Goal: Use online tool/utility: Utilize a website feature to perform a specific function

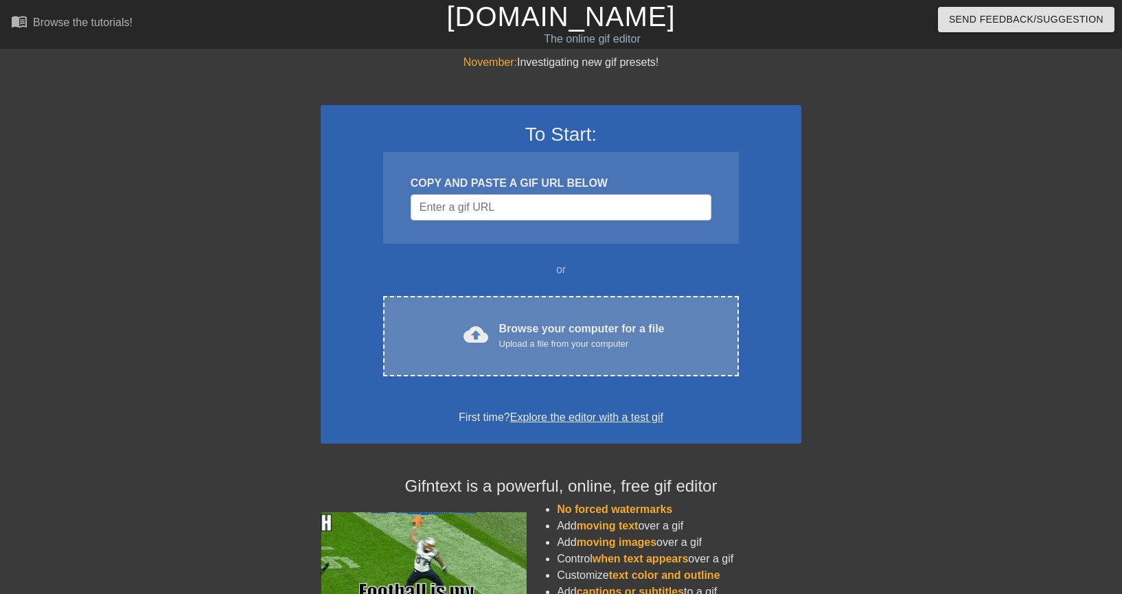
click at [563, 336] on div "Browse your computer for a file Upload a file from your computer" at bounding box center [581, 336] width 165 height 30
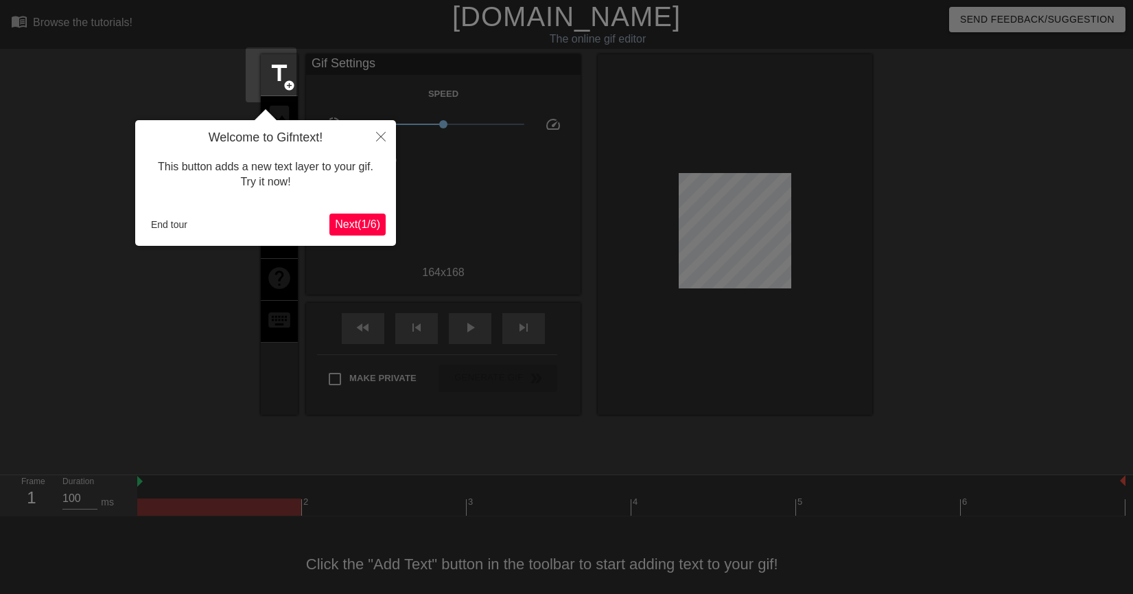
click at [363, 223] on span "Next ( 1 / 6 )" at bounding box center [357, 224] width 45 height 12
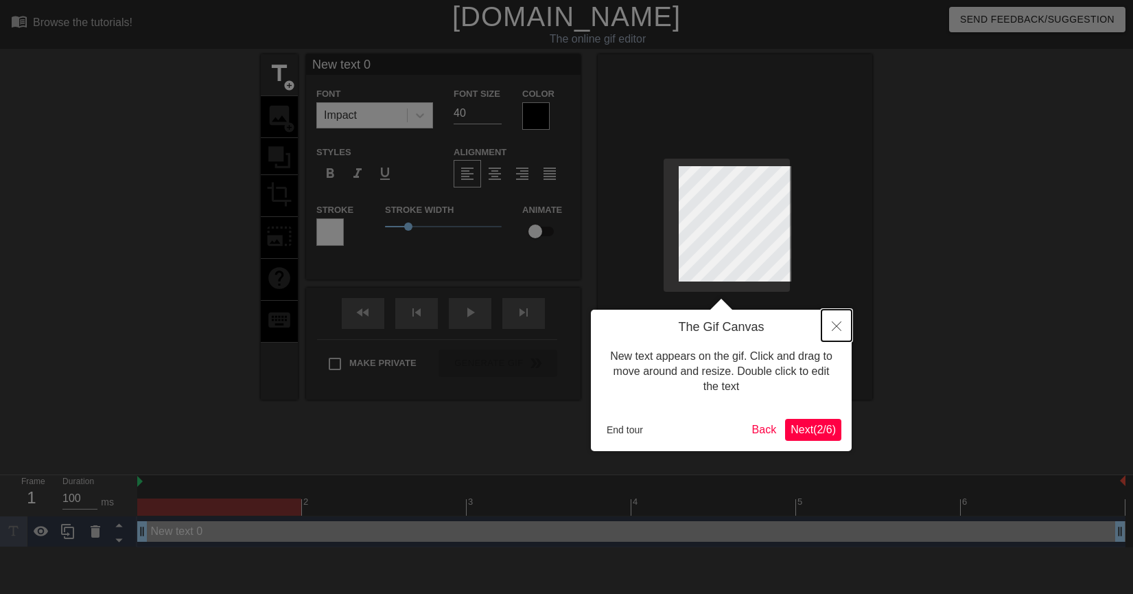
click at [838, 328] on icon "Close" at bounding box center [837, 326] width 10 height 10
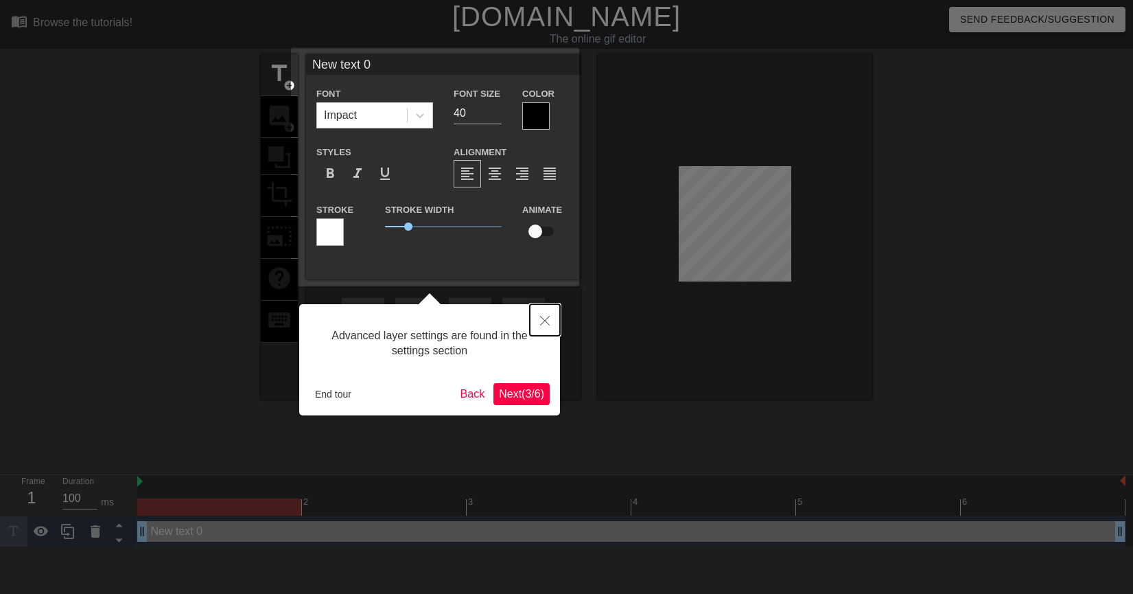
click at [541, 328] on button "Close" at bounding box center [545, 320] width 30 height 32
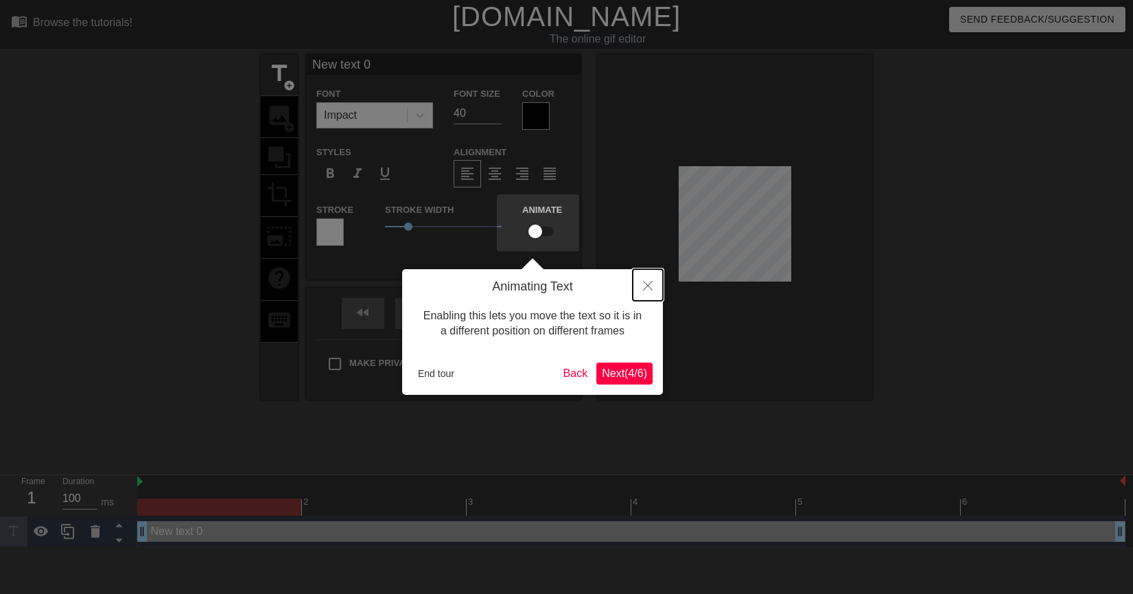
click at [652, 288] on icon "Close" at bounding box center [648, 286] width 10 height 10
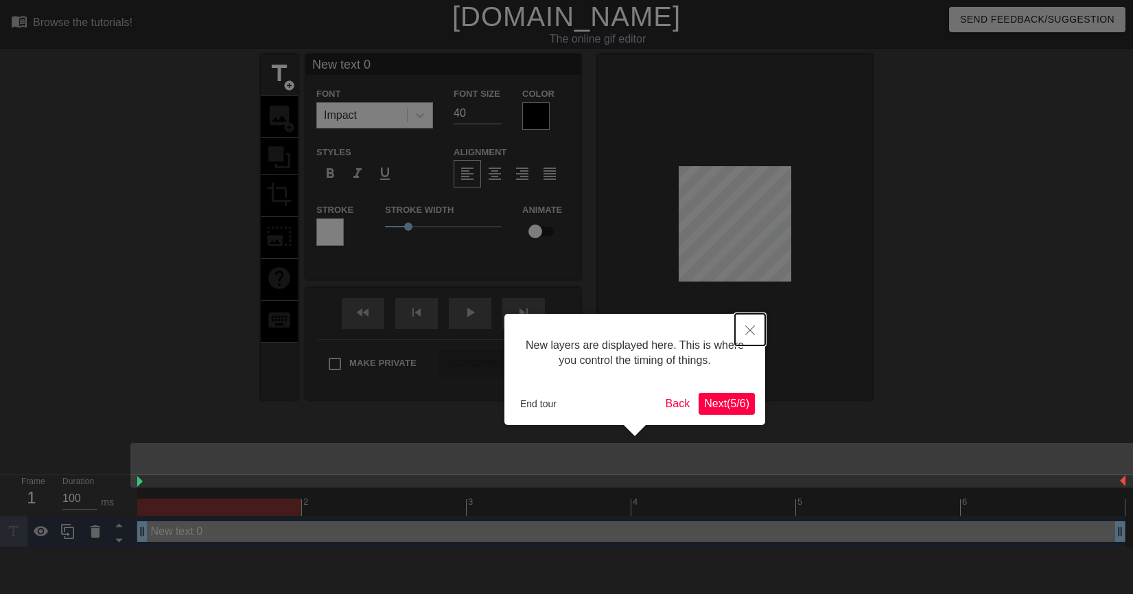
click at [749, 327] on icon "Close" at bounding box center [751, 330] width 10 height 10
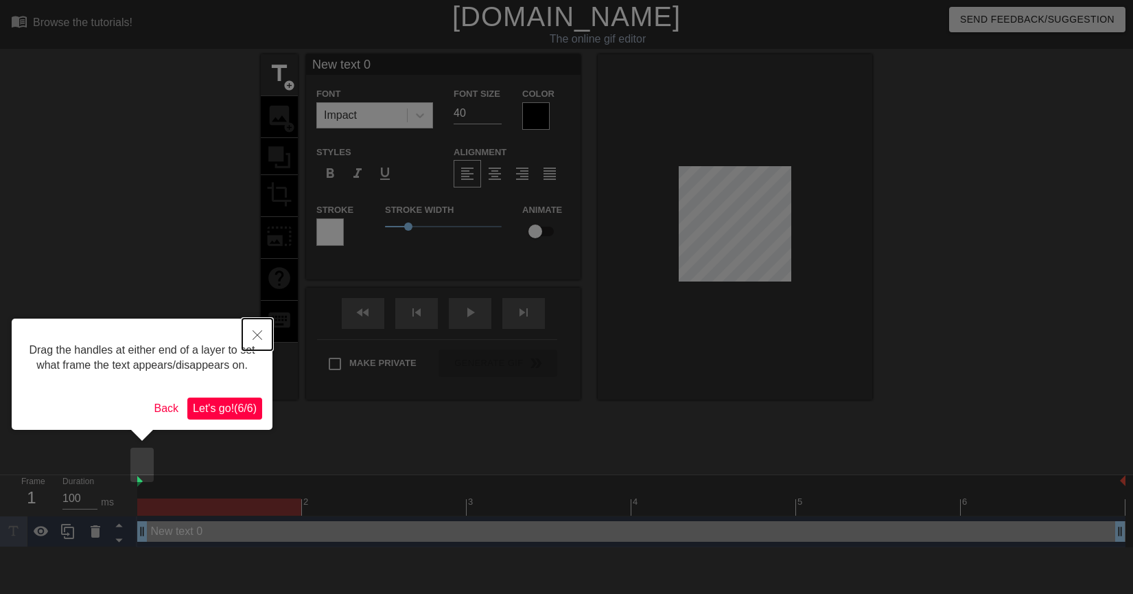
click at [262, 330] on button "Close" at bounding box center [257, 335] width 30 height 32
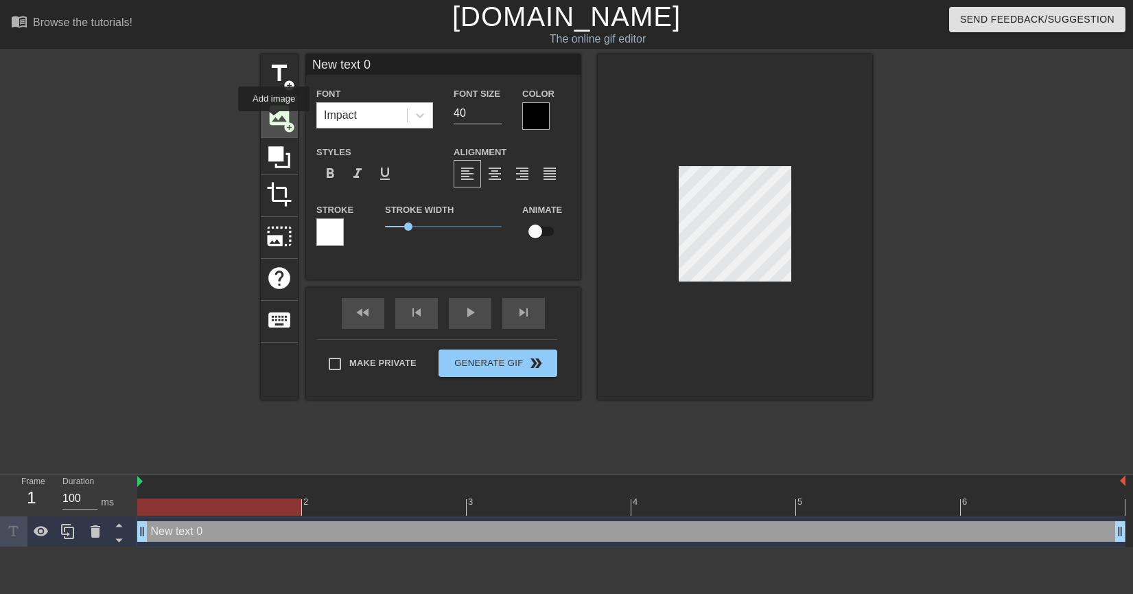
click at [274, 121] on span "image" at bounding box center [279, 115] width 26 height 26
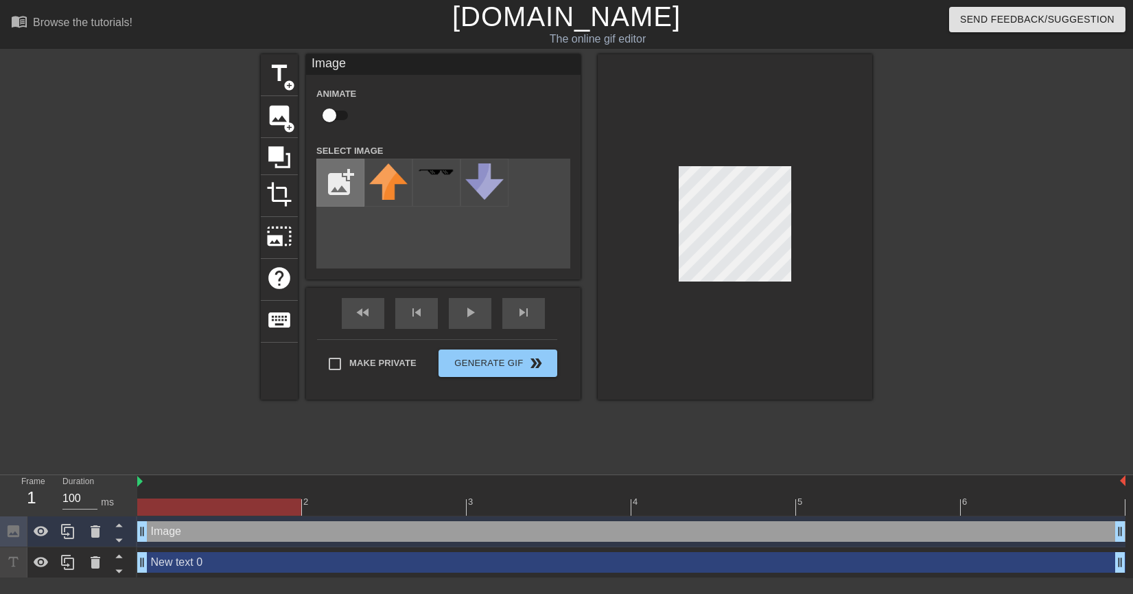
click at [341, 186] on input "file" at bounding box center [340, 182] width 47 height 47
type input "C:\fakepath\0f45ecf7cc0747b6dd622cace95a6d8bCbQMi9BHUOoTaDrt-2.png"
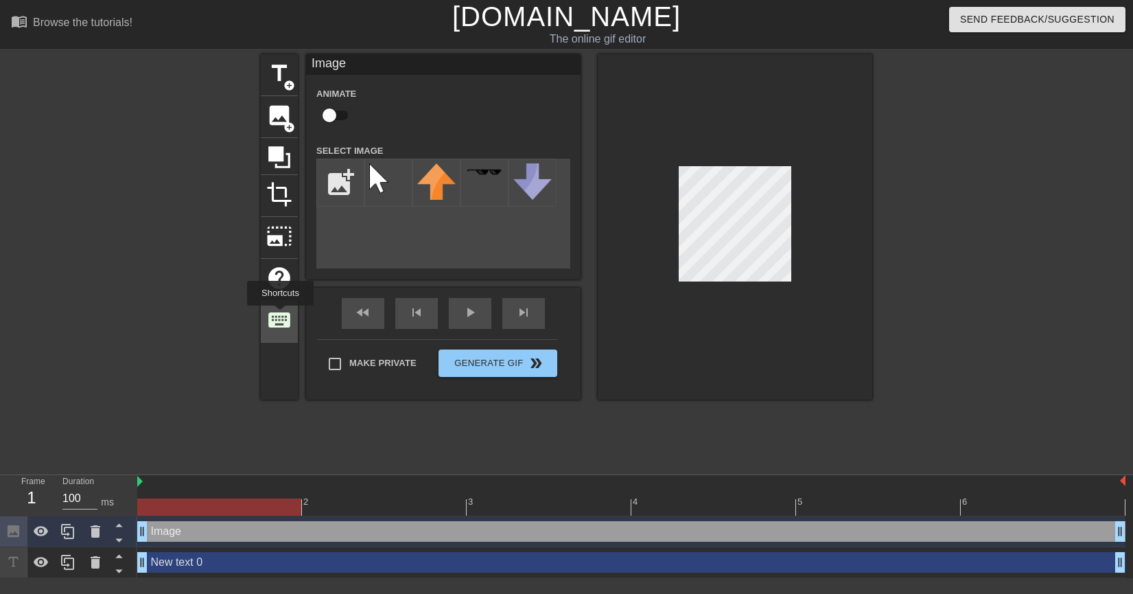
click at [280, 315] on span "keyboard" at bounding box center [279, 320] width 26 height 26
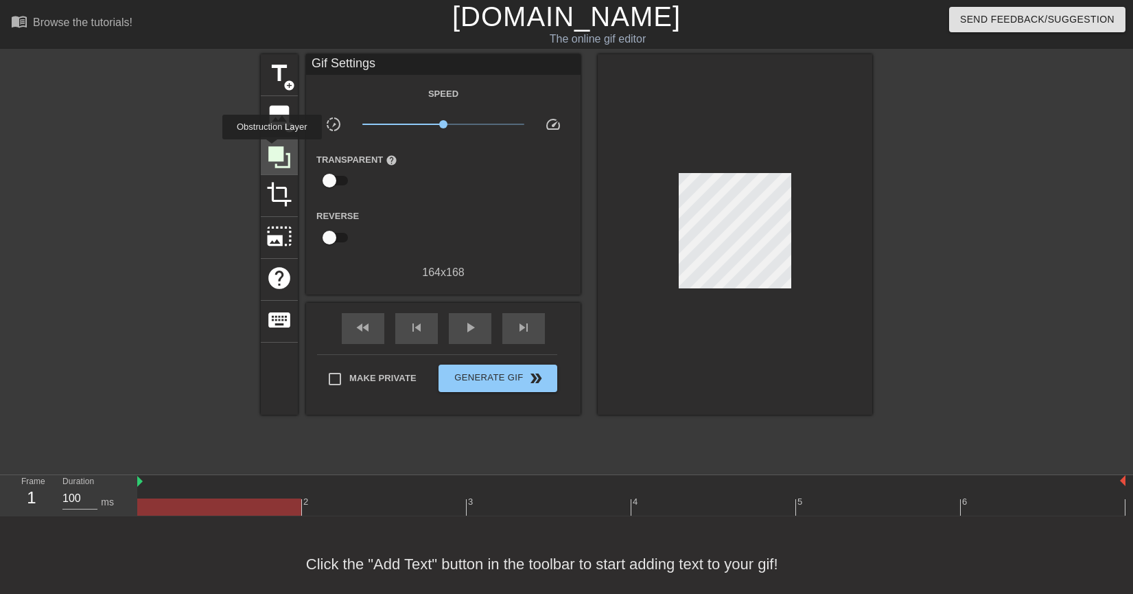
click at [272, 150] on icon at bounding box center [279, 157] width 22 height 22
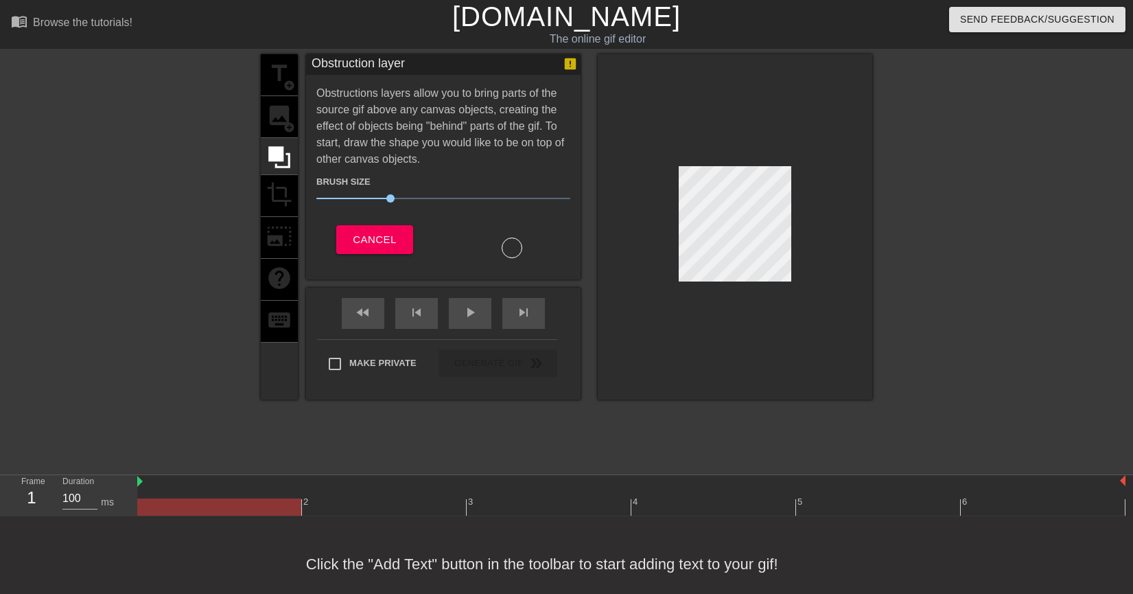
click at [274, 124] on div "title add_circle image add_circle crop photo_size_select_large help keyboard" at bounding box center [279, 226] width 37 height 345
click at [371, 226] on button "Cancel" at bounding box center [374, 239] width 76 height 29
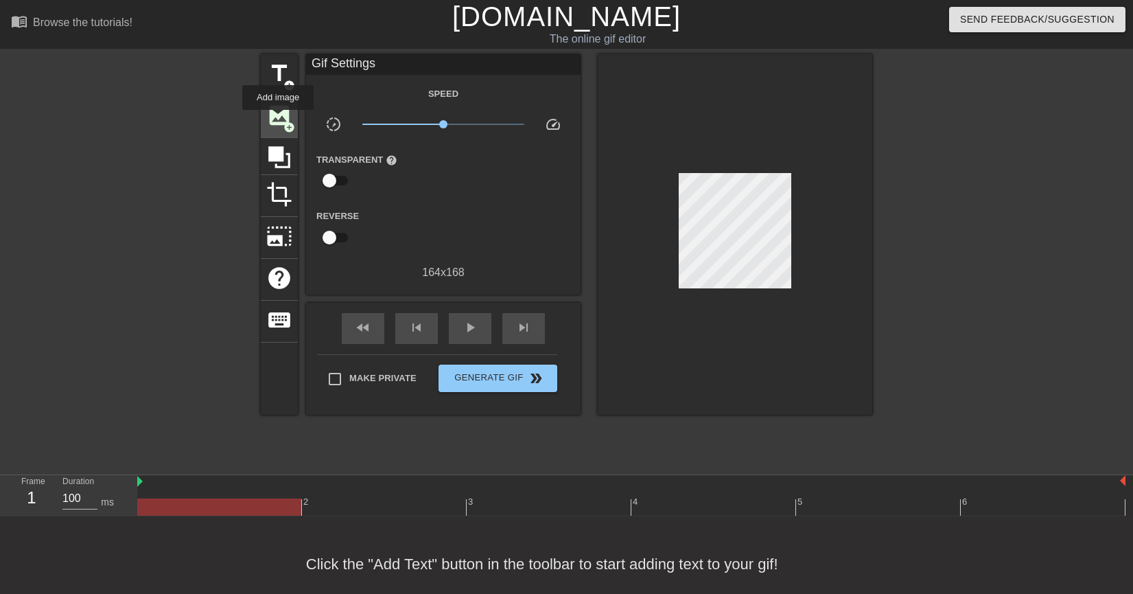
click at [284, 122] on span "add_circle" at bounding box center [290, 128] width 12 height 12
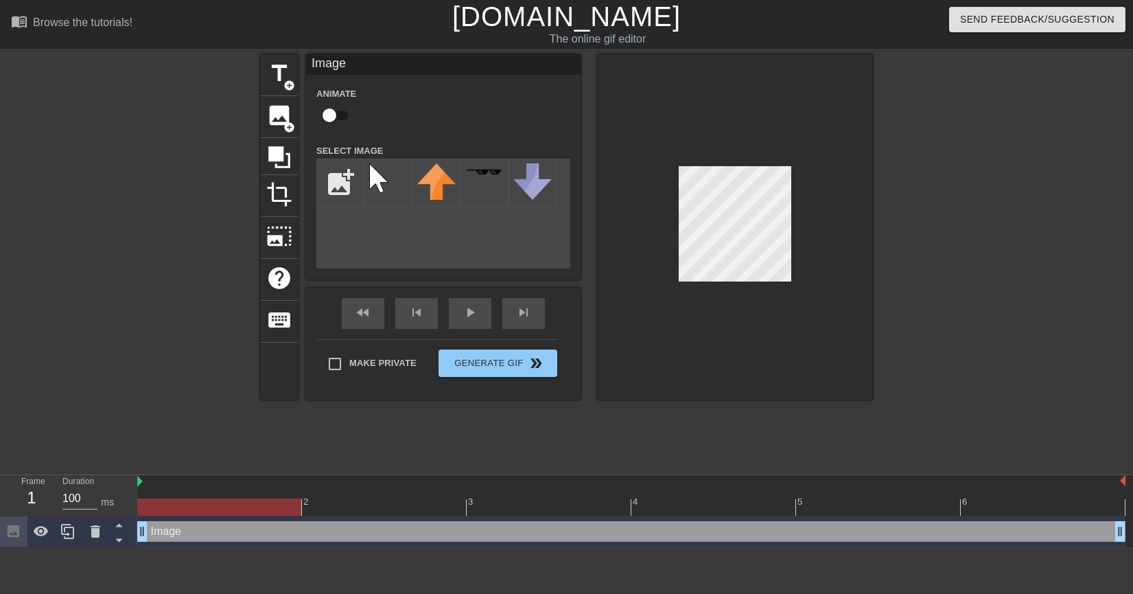
click at [406, 227] on div "add_photo_alternate" at bounding box center [443, 214] width 254 height 110
click at [372, 184] on img at bounding box center [388, 182] width 38 height 38
drag, startPoint x: 377, startPoint y: 181, endPoint x: 812, endPoint y: 284, distance: 447.4
click at [812, 284] on div at bounding box center [735, 226] width 275 height 345
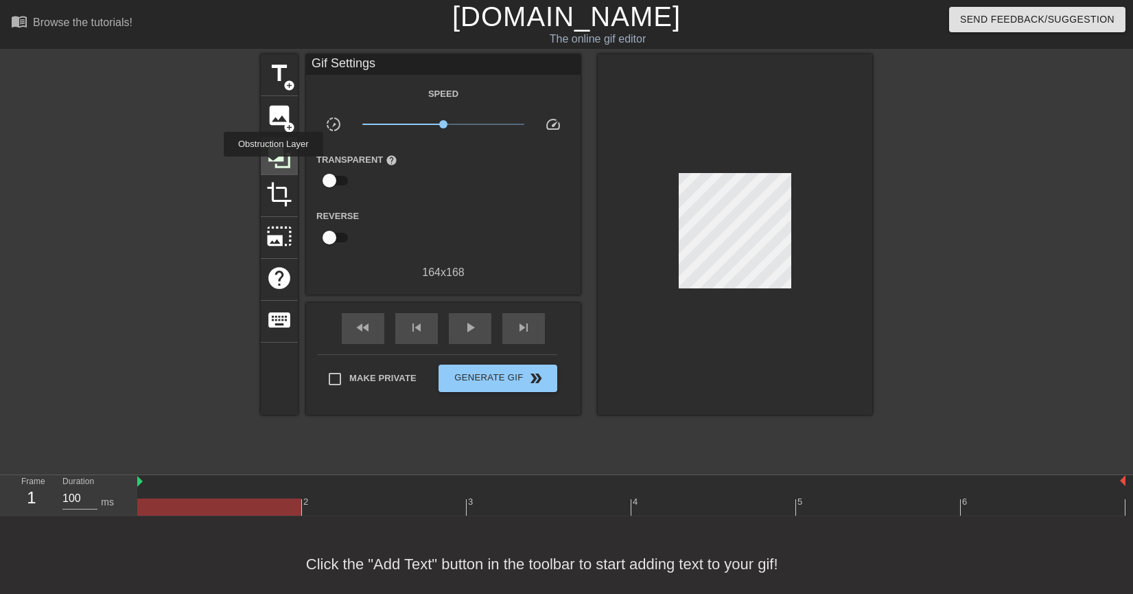
click at [273, 166] on icon at bounding box center [279, 157] width 26 height 26
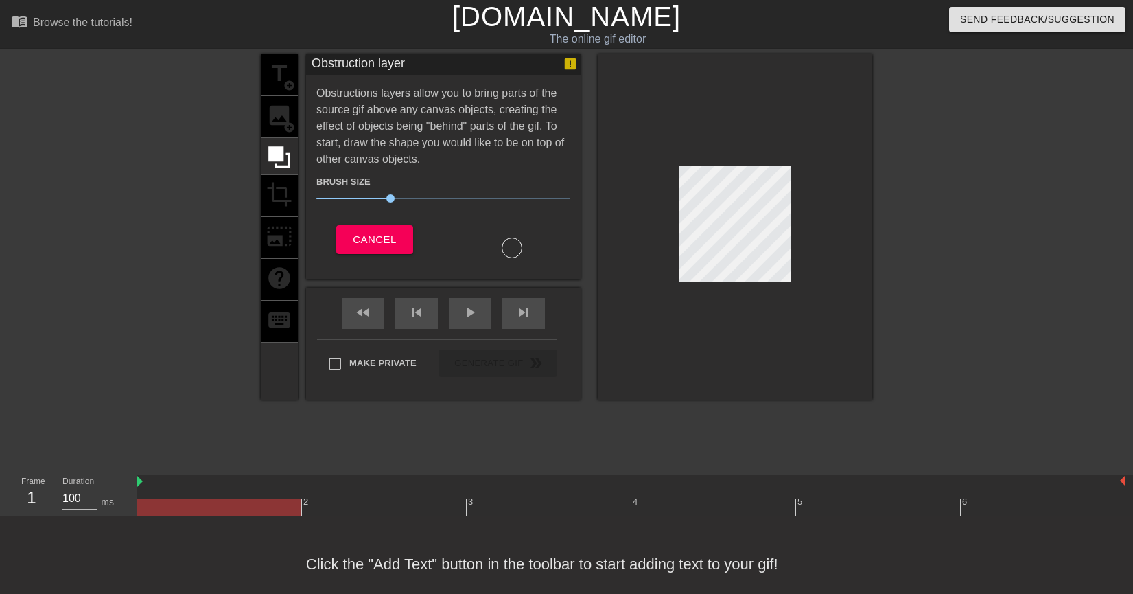
click at [273, 185] on div "title add_circle image add_circle crop photo_size_select_large help keyboard" at bounding box center [279, 226] width 37 height 345
click at [366, 224] on div "Brush Size 30 Cancel" at bounding box center [443, 213] width 254 height 91
click at [372, 235] on span "Cancel" at bounding box center [374, 240] width 43 height 18
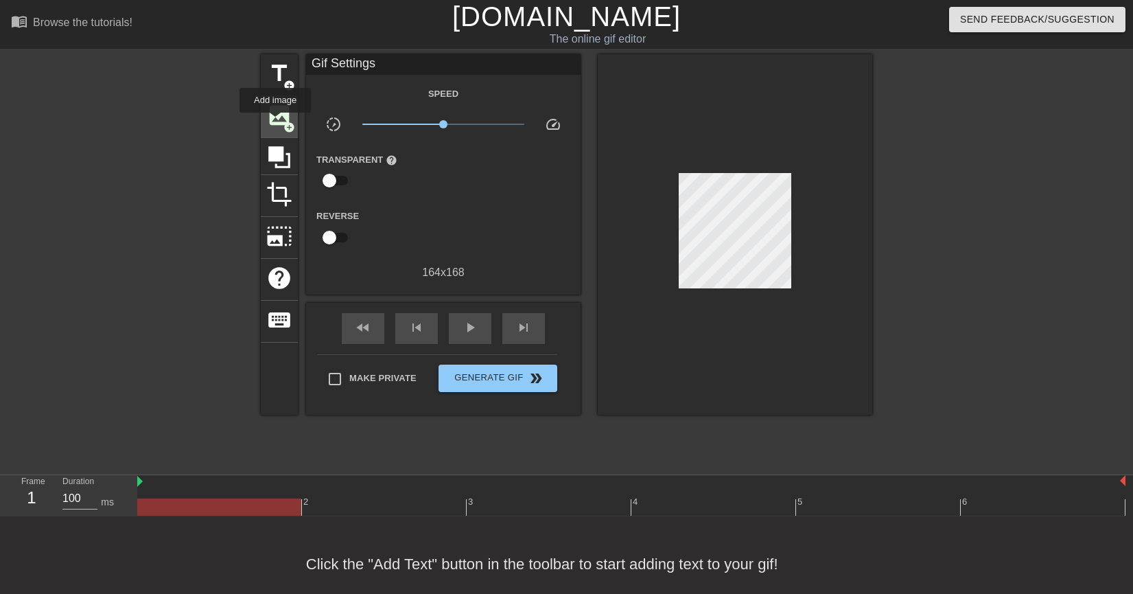
click at [284, 122] on span "add_circle" at bounding box center [290, 128] width 12 height 12
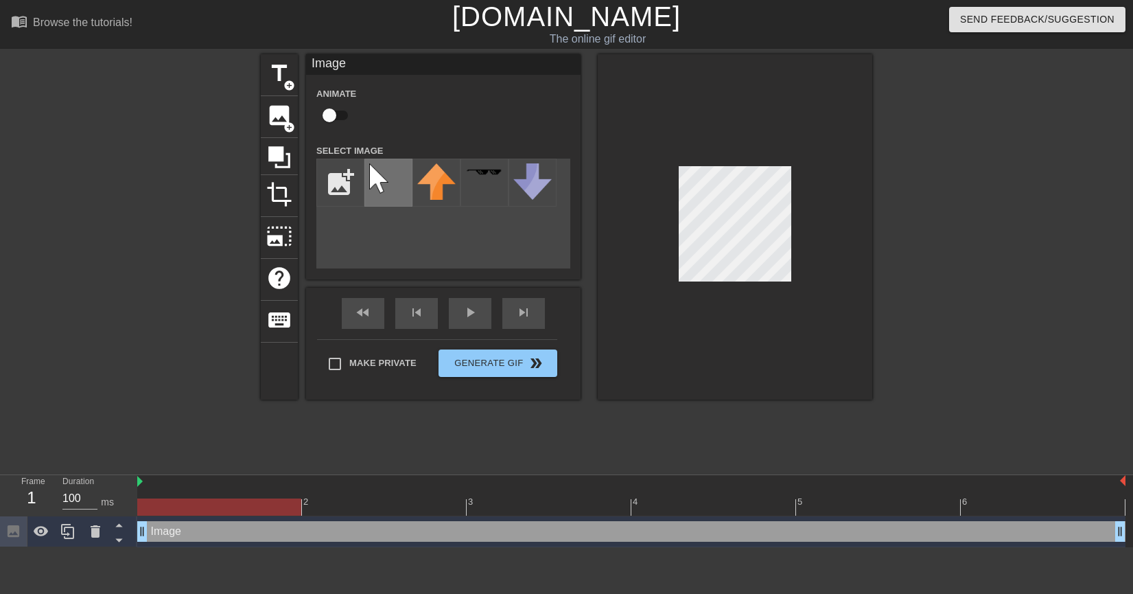
click at [372, 183] on img at bounding box center [388, 182] width 38 height 38
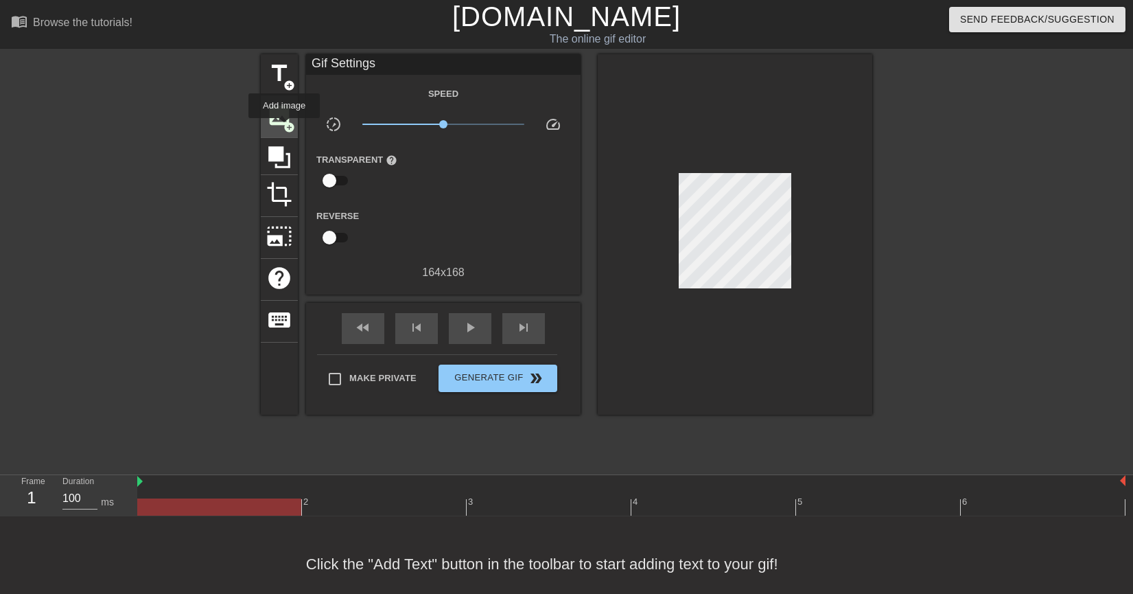
click at [284, 128] on span "add_circle" at bounding box center [290, 128] width 12 height 12
click at [277, 144] on icon at bounding box center [279, 157] width 26 height 26
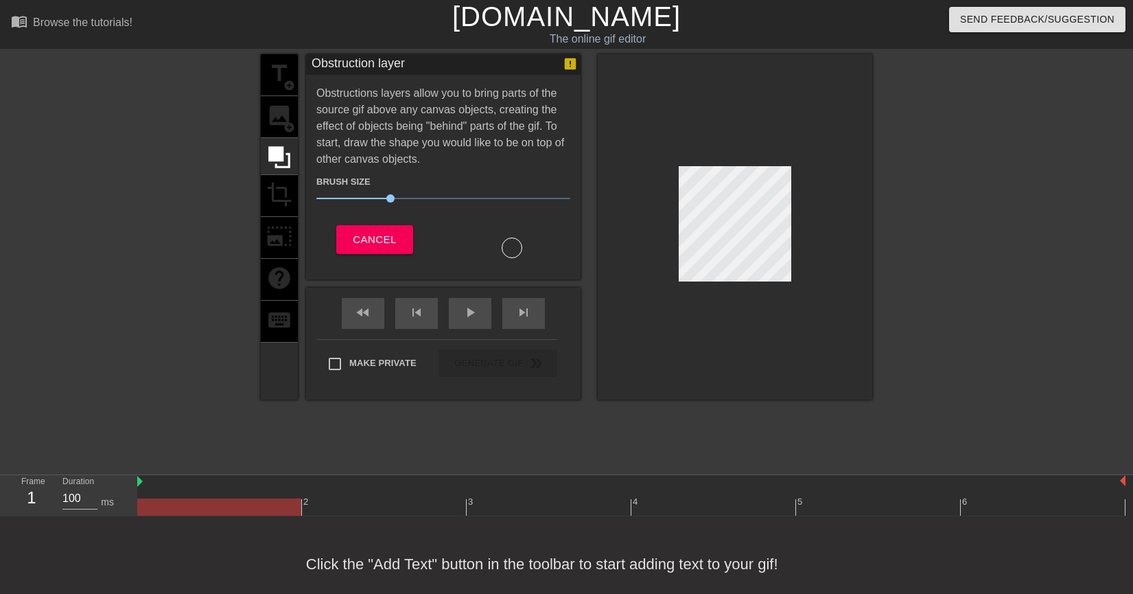
click at [277, 119] on div "title add_circle image add_circle crop photo_size_select_large help keyboard" at bounding box center [279, 226] width 37 height 345
click at [367, 229] on button "Cancel" at bounding box center [374, 239] width 76 height 29
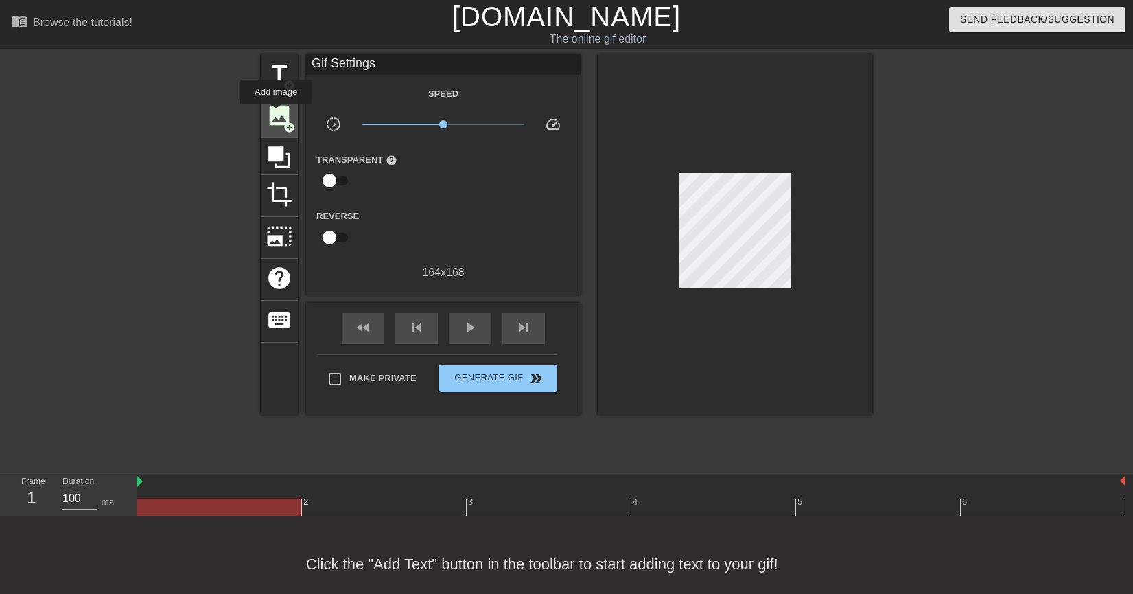
click at [276, 114] on span "image" at bounding box center [279, 115] width 26 height 26
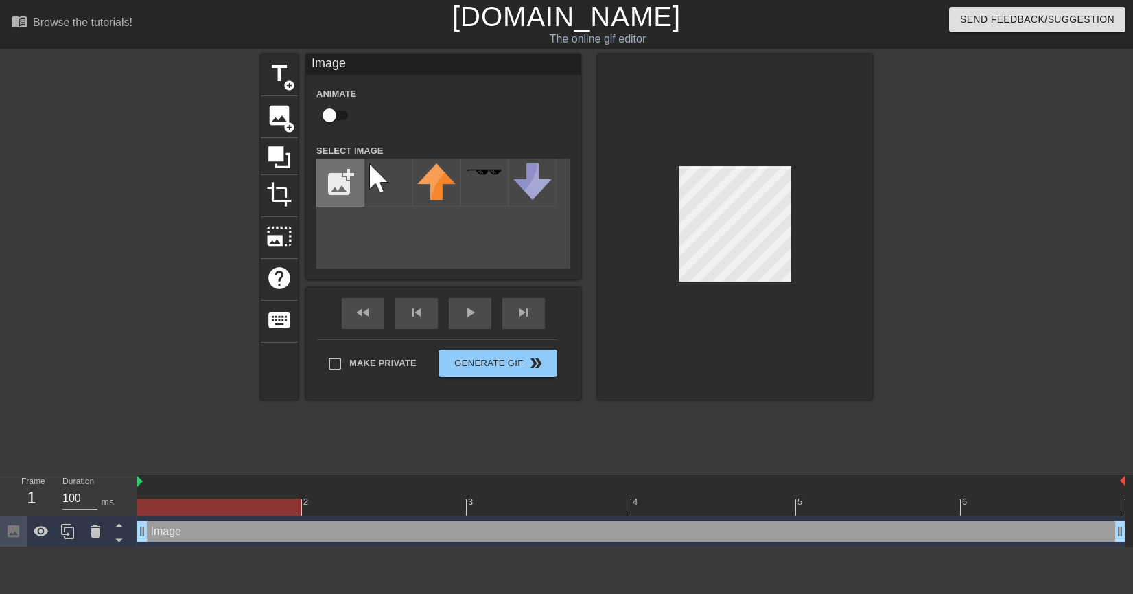
click at [342, 187] on input "file" at bounding box center [340, 182] width 47 height 47
type input "C:\fakepath\0f45ecf7cc0747b6dd622cace95a6d8bCbQMi9BHUOoTaDrt-1.png"
click at [391, 231] on div "add_photo_alternate" at bounding box center [443, 214] width 254 height 110
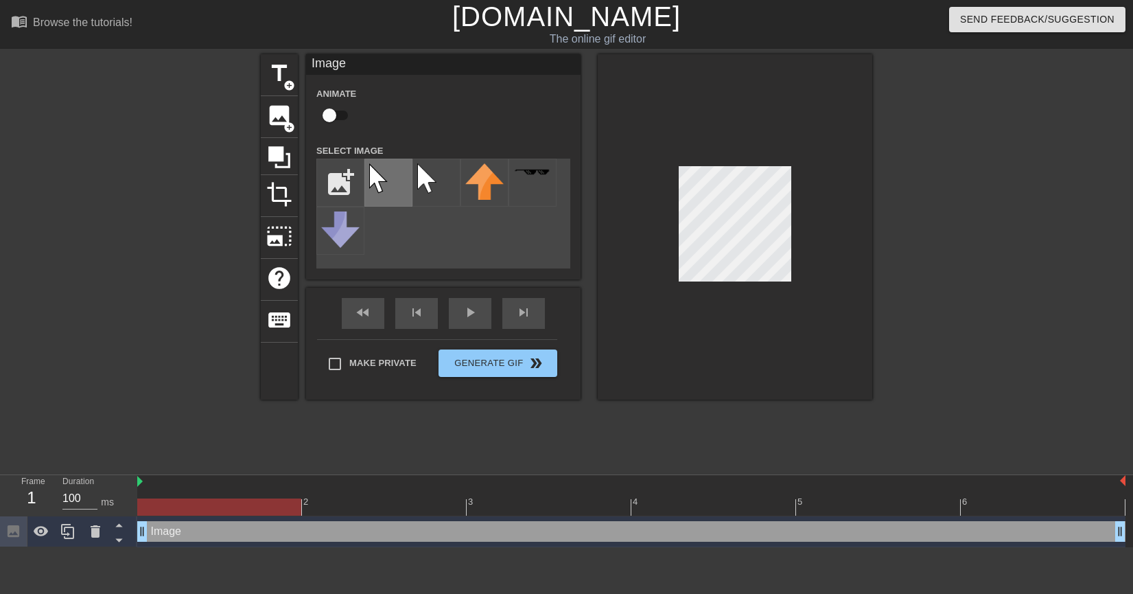
click at [369, 175] on img at bounding box center [388, 182] width 38 height 38
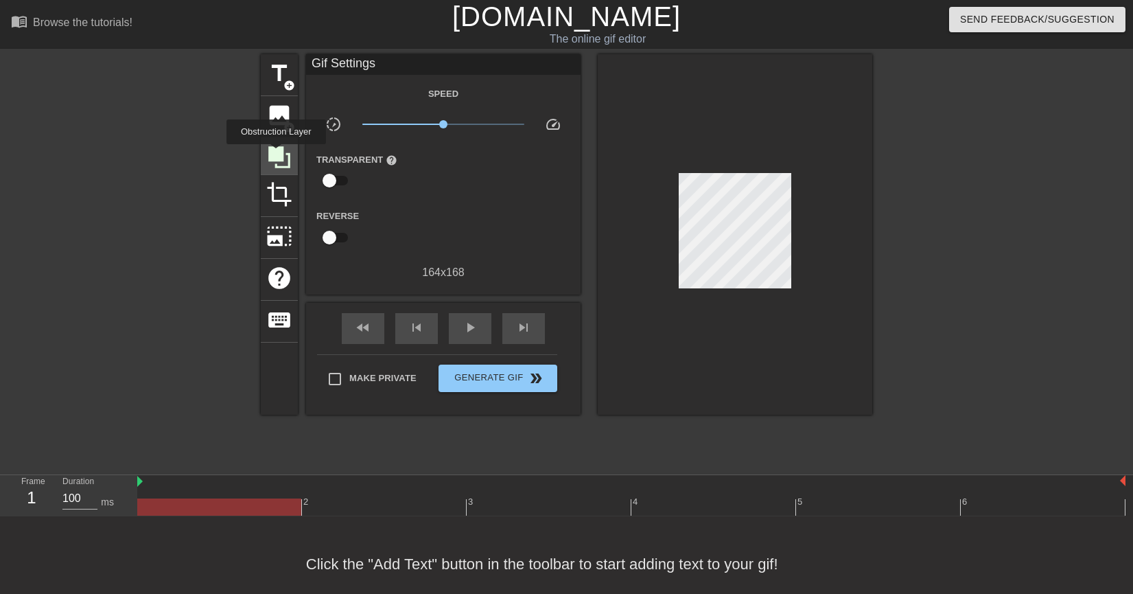
click at [276, 154] on icon at bounding box center [279, 157] width 26 height 26
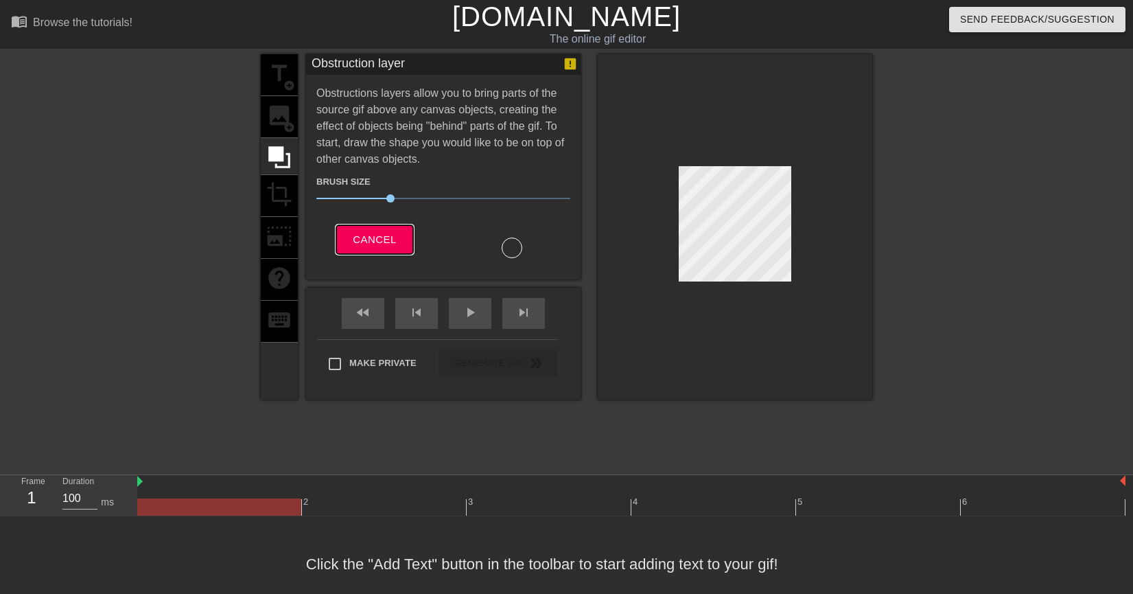
click at [392, 238] on button "Cancel" at bounding box center [374, 239] width 76 height 29
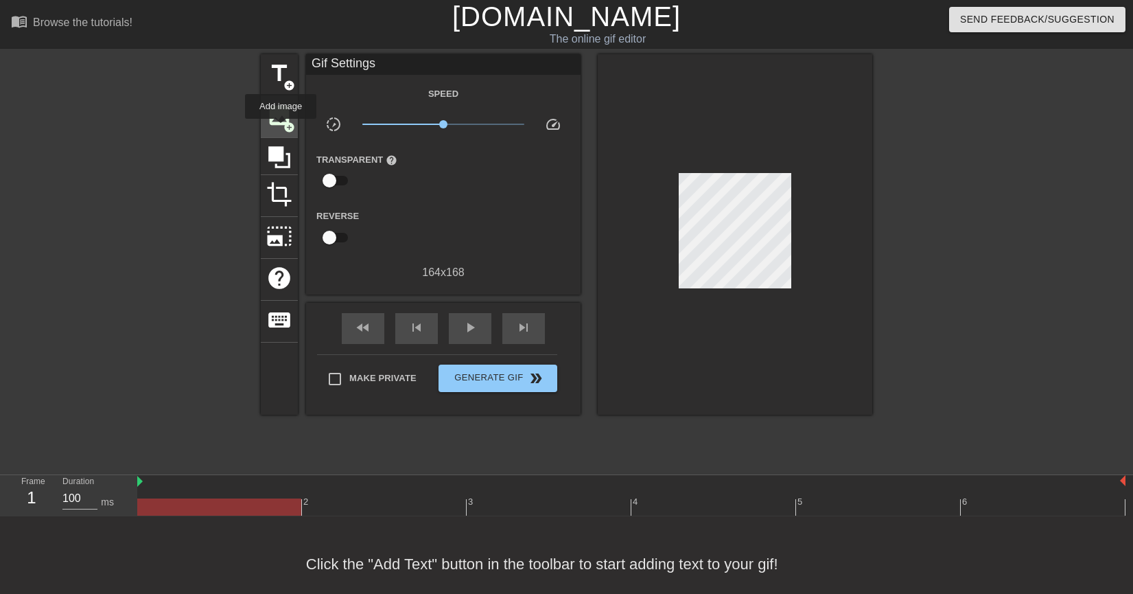
click at [284, 122] on span "add_circle" at bounding box center [290, 128] width 12 height 12
click at [271, 154] on icon at bounding box center [279, 157] width 22 height 22
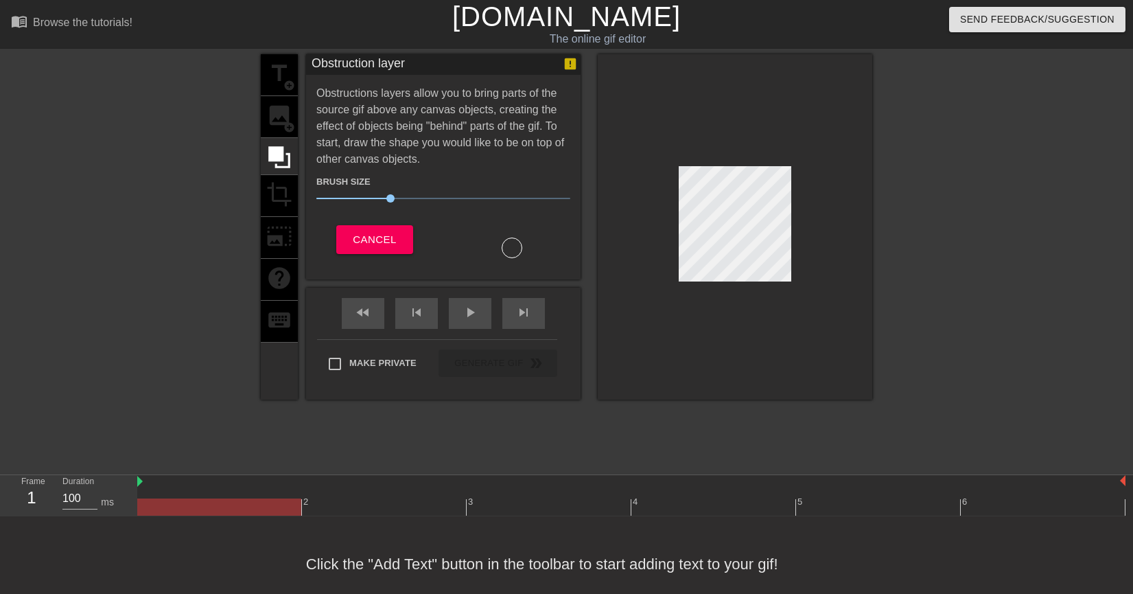
click at [276, 124] on div "title add_circle image add_circle crop photo_size_select_large help keyboard" at bounding box center [279, 226] width 37 height 345
click at [371, 227] on button "Cancel" at bounding box center [374, 239] width 76 height 29
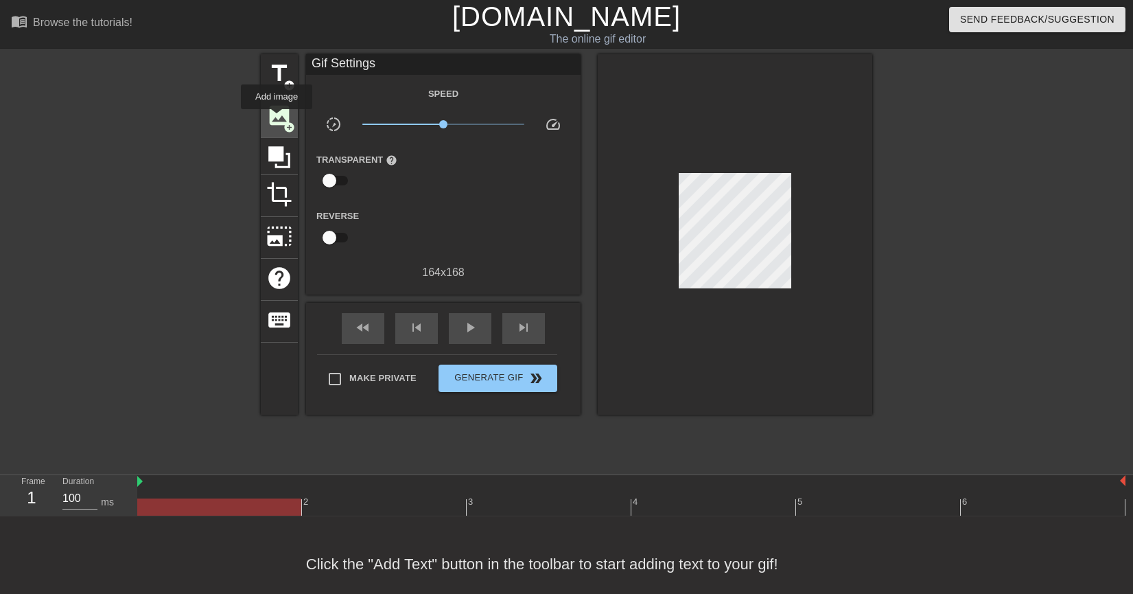
click at [277, 119] on span "image" at bounding box center [279, 115] width 26 height 26
click at [279, 118] on span "image" at bounding box center [279, 115] width 26 height 26
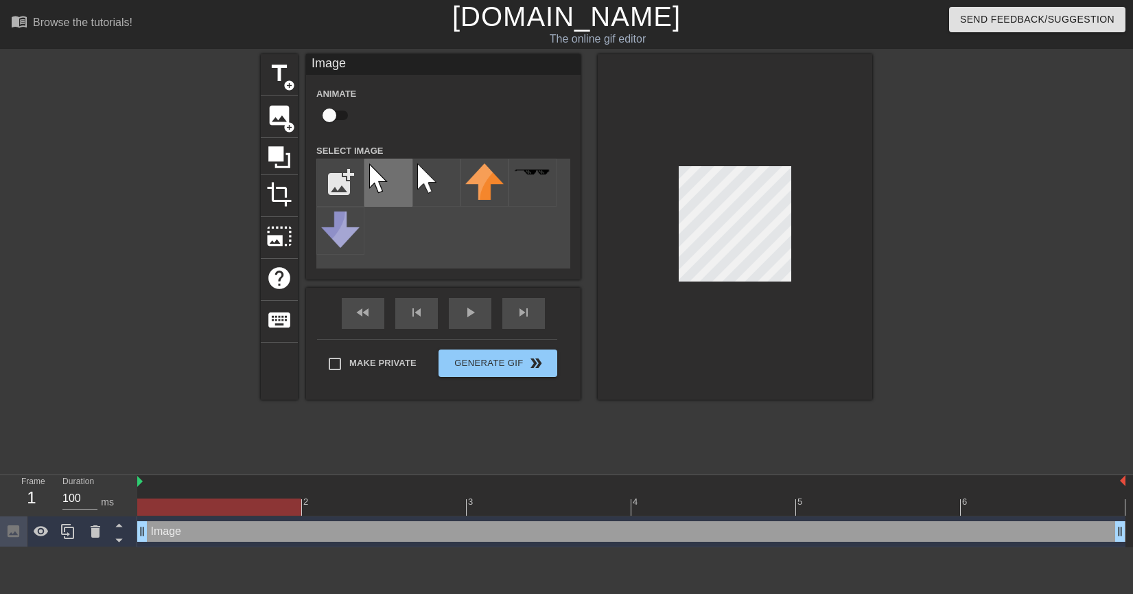
click at [389, 178] on img at bounding box center [388, 182] width 38 height 38
click at [434, 179] on img at bounding box center [436, 182] width 38 height 38
click at [382, 185] on img at bounding box center [388, 182] width 38 height 38
click at [332, 181] on input "file" at bounding box center [340, 182] width 47 height 47
type input "C:\fakepath\0f45ecf7cc0747b6dd622cace95a6d8bCbQMi9BHUOoTaDrt-0.png"
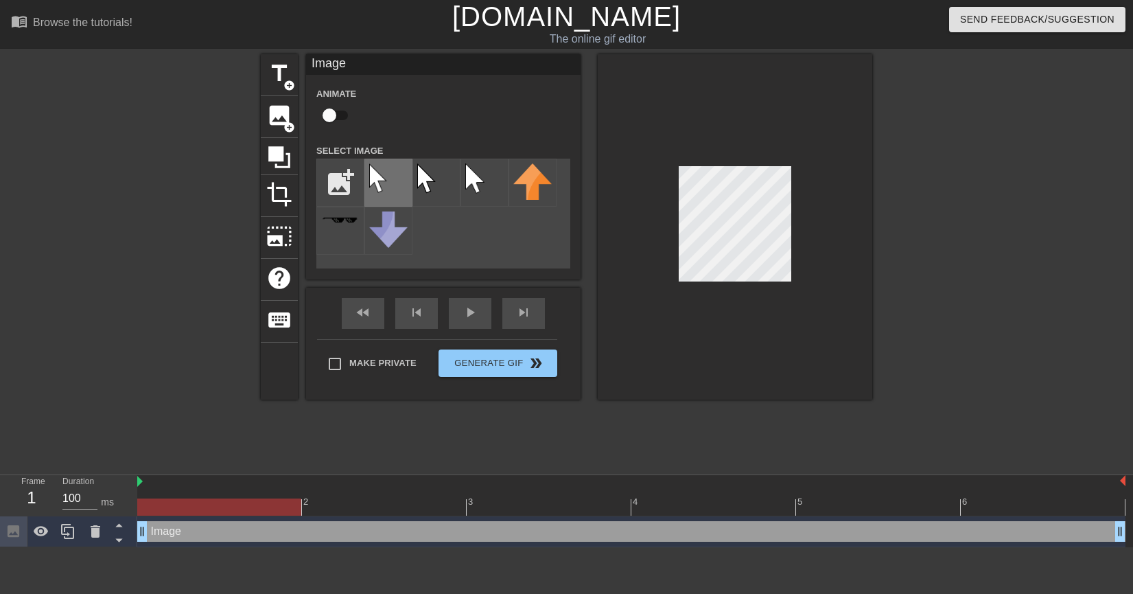
click at [380, 183] on img at bounding box center [388, 182] width 38 height 38
click at [786, 271] on div at bounding box center [735, 226] width 275 height 345
click at [282, 184] on span "crop" at bounding box center [279, 194] width 26 height 26
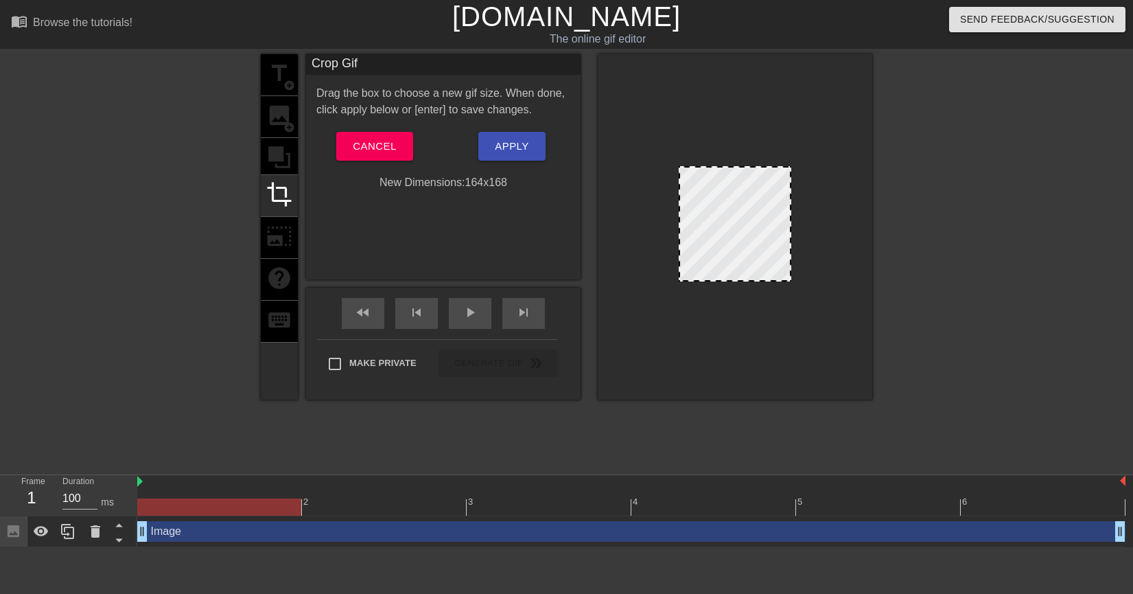
drag, startPoint x: 701, startPoint y: 178, endPoint x: 761, endPoint y: 229, distance: 79.4
click at [735, 212] on div at bounding box center [735, 223] width 113 height 115
drag, startPoint x: 782, startPoint y: 279, endPoint x: 795, endPoint y: 246, distance: 35.4
click at [866, 297] on div "title add_circle image add_circle crop photo_size_select_large help keyboard Cr…" at bounding box center [566, 260] width 1133 height 412
drag, startPoint x: 781, startPoint y: 242, endPoint x: 894, endPoint y: 263, distance: 114.6
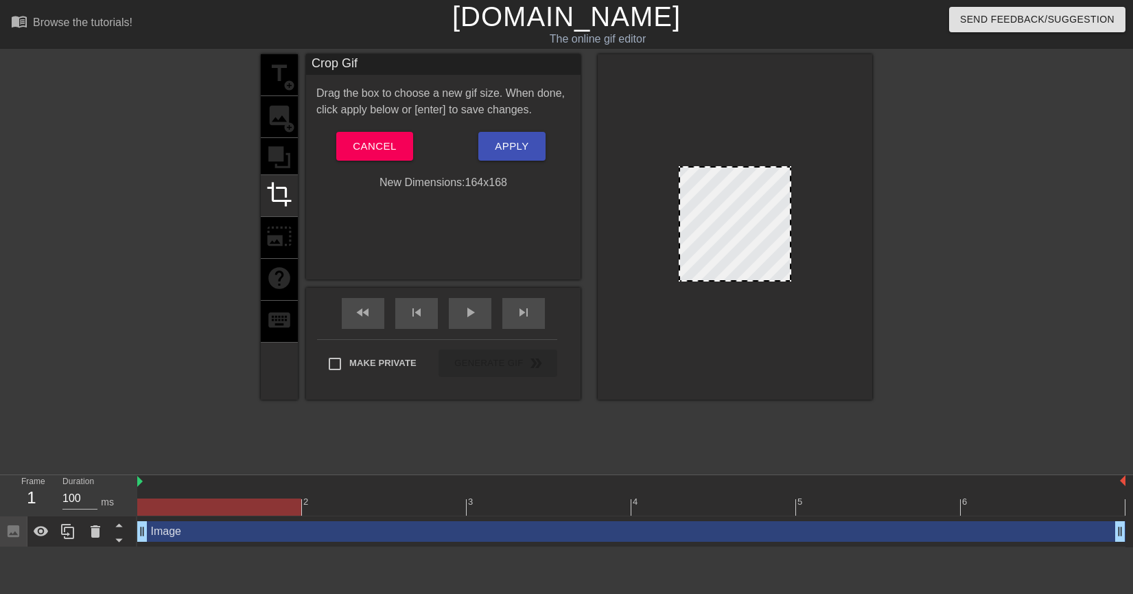
click at [894, 264] on div "title add_circle image add_circle crop photo_size_select_large help keyboard Cr…" at bounding box center [566, 260] width 1133 height 412
click at [371, 147] on span "Cancel" at bounding box center [374, 146] width 43 height 18
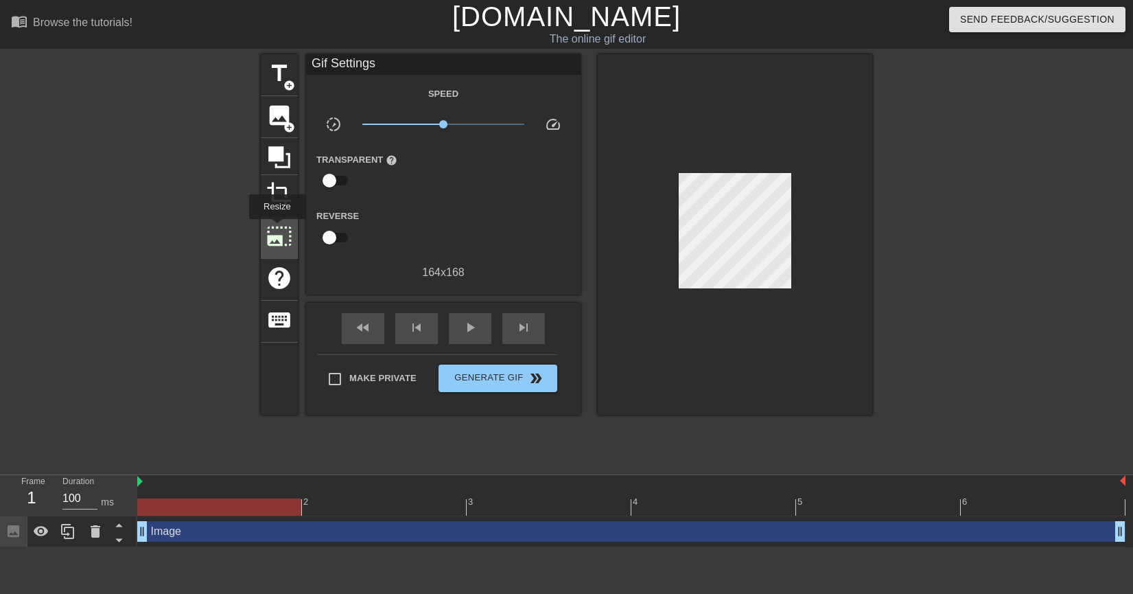
click at [276, 229] on span "photo_size_select_large" at bounding box center [279, 236] width 26 height 26
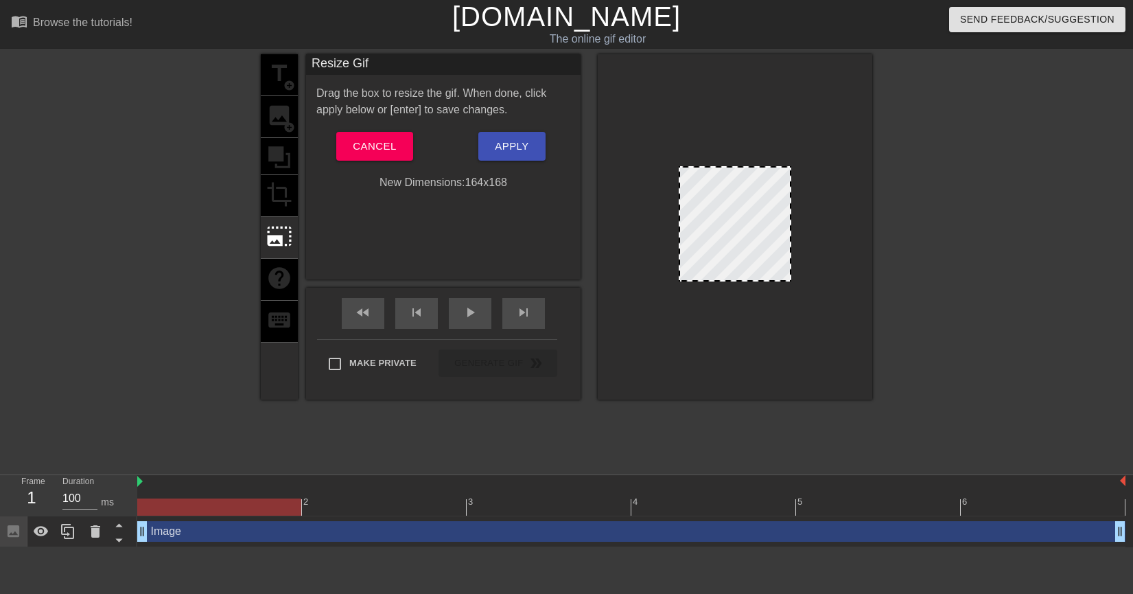
drag, startPoint x: 690, startPoint y: 164, endPoint x: 689, endPoint y: 137, distance: 26.8
click at [689, 137] on div at bounding box center [735, 226] width 275 height 345
drag, startPoint x: 781, startPoint y: 268, endPoint x: 802, endPoint y: 276, distance: 22.8
click at [820, 266] on div at bounding box center [735, 226] width 275 height 345
drag, startPoint x: 781, startPoint y: 279, endPoint x: 785, endPoint y: 316, distance: 37.3
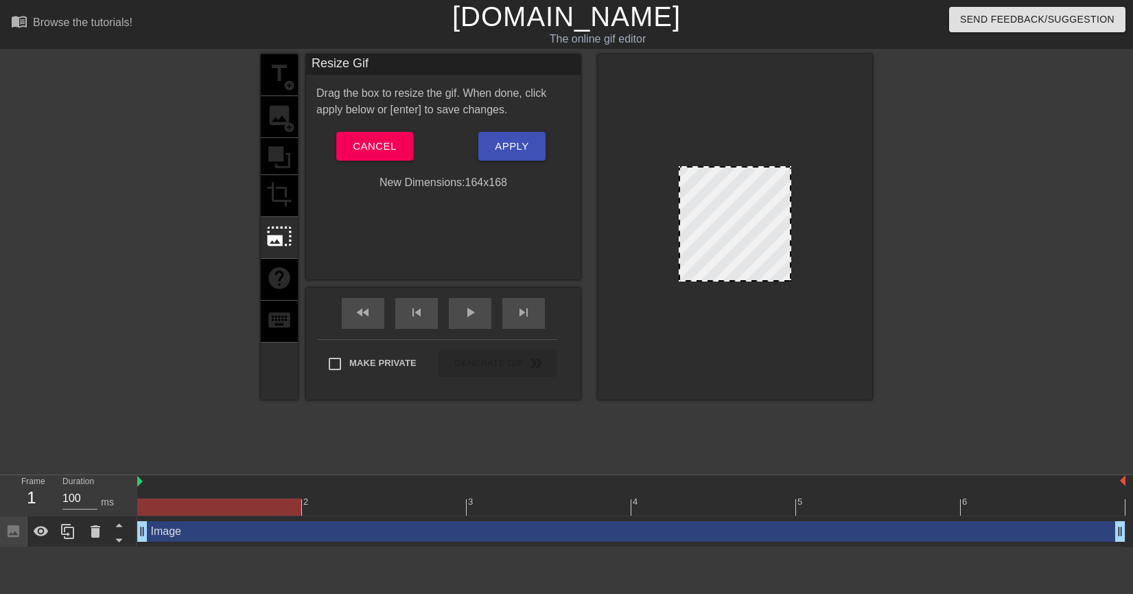
click at [785, 316] on div at bounding box center [735, 226] width 275 height 345
drag, startPoint x: 757, startPoint y: 279, endPoint x: 889, endPoint y: 397, distance: 177.0
click at [889, 396] on div "title add_circle image add_circle crop photo_size_select_large help keyboard Re…" at bounding box center [566, 260] width 1133 height 412
click at [465, 318] on span "play_arrow" at bounding box center [470, 312] width 16 height 16
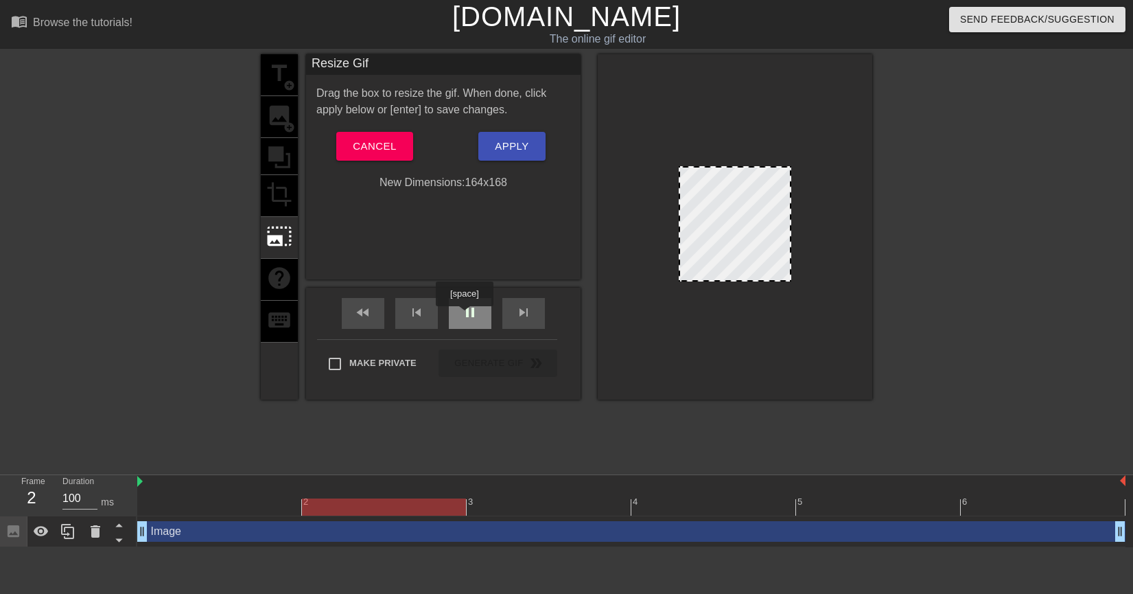
click at [464, 316] on span "pause" at bounding box center [470, 312] width 16 height 16
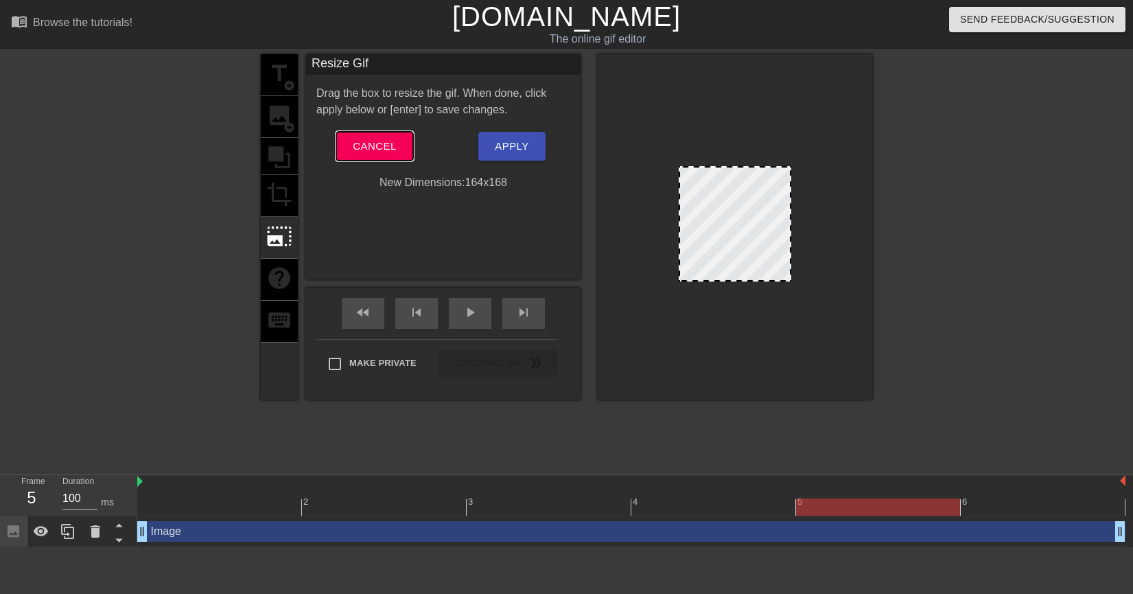
click at [368, 148] on span "Cancel" at bounding box center [374, 146] width 43 height 18
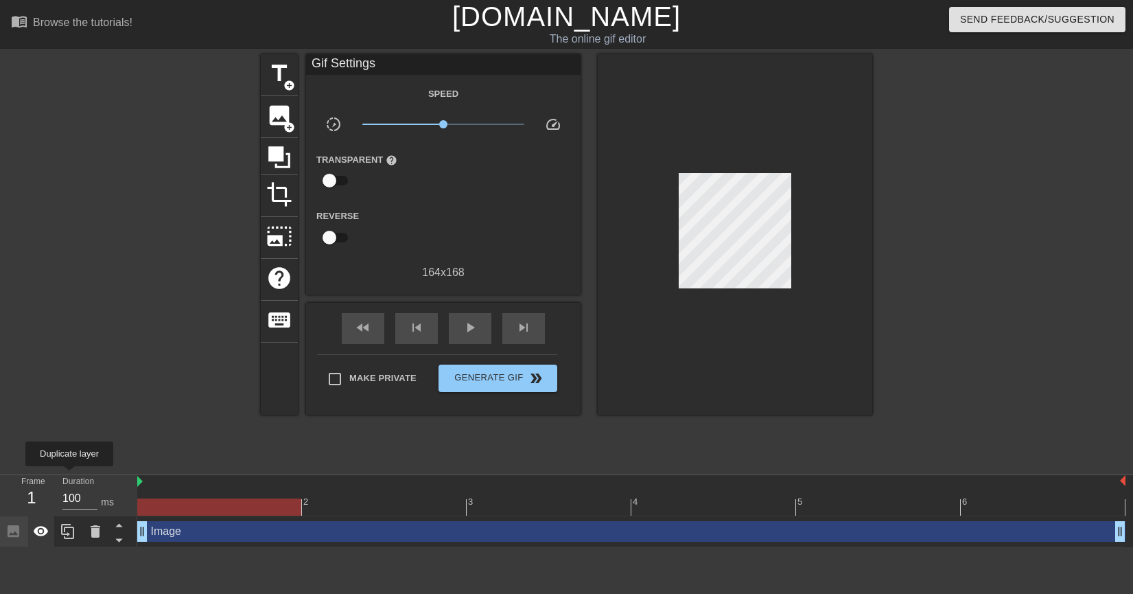
drag, startPoint x: 203, startPoint y: 485, endPoint x: 36, endPoint y: 473, distance: 167.9
click at [36, 475] on div "Frame 1 Duration 100 ms 2 3 4 5 6 Image drag_handle drag_handle" at bounding box center [566, 511] width 1133 height 72
click at [268, 151] on icon at bounding box center [279, 157] width 22 height 22
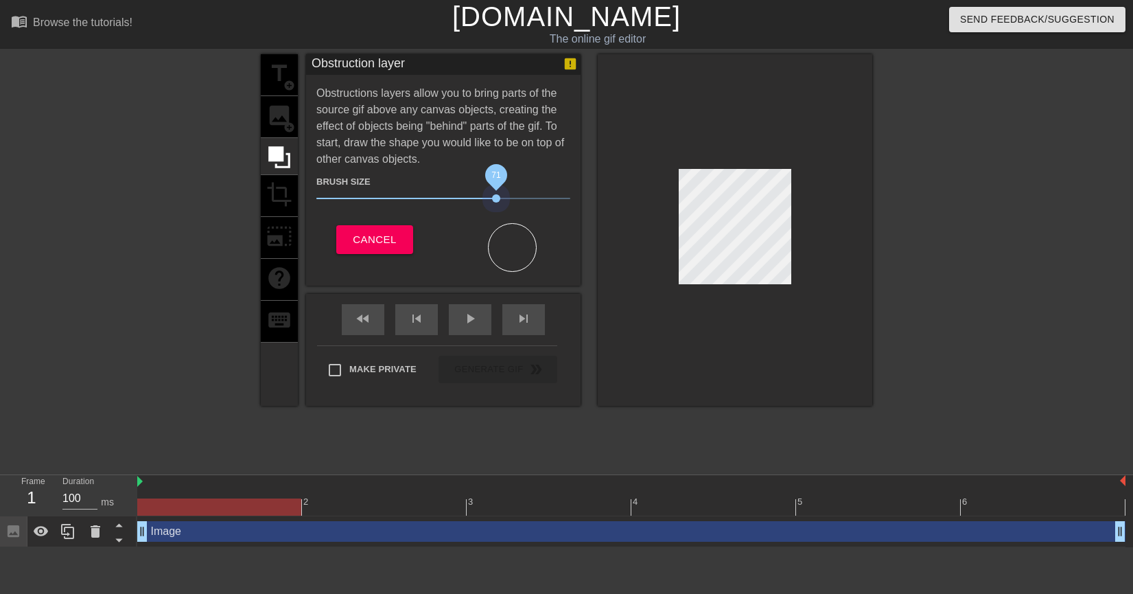
drag, startPoint x: 389, startPoint y: 197, endPoint x: 618, endPoint y: 224, distance: 230.2
click at [557, 233] on div "Brush Size 71 Cancel" at bounding box center [443, 220] width 254 height 104
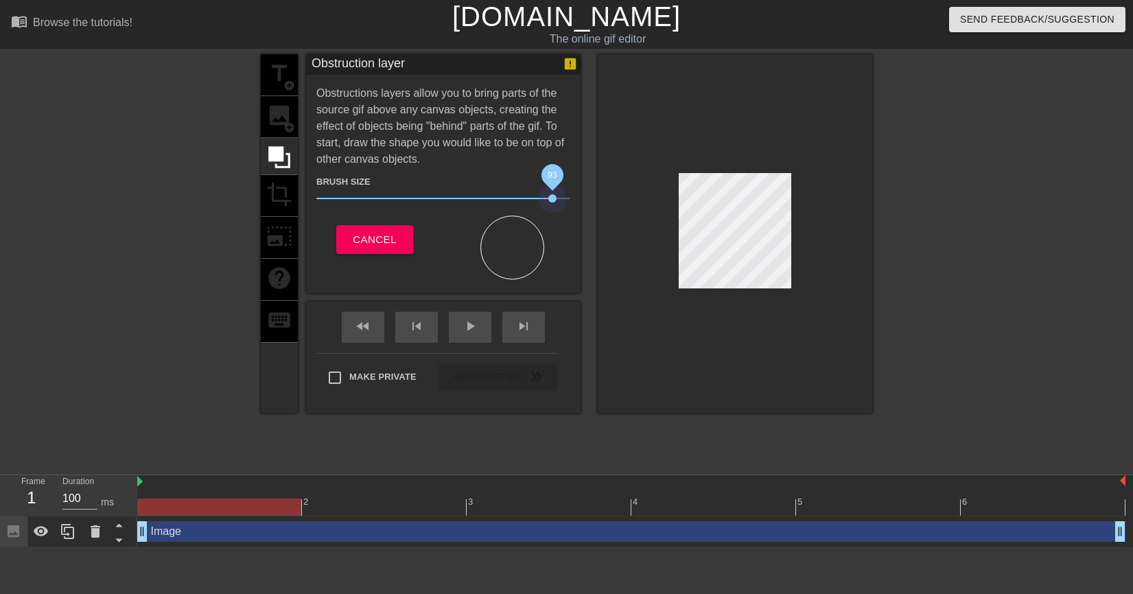
drag, startPoint x: 495, startPoint y: 192, endPoint x: 544, endPoint y: 209, distance: 52.3
click at [544, 209] on div "Brush Size 93" at bounding box center [443, 192] width 275 height 38
drag, startPoint x: 498, startPoint y: 194, endPoint x: 613, endPoint y: 203, distance: 114.9
click at [613, 203] on div "title add_circle image add_circle crop photo_size_select_large help keyboard Ob…" at bounding box center [567, 235] width 612 height 362
click at [373, 235] on span "Cancel" at bounding box center [374, 240] width 43 height 18
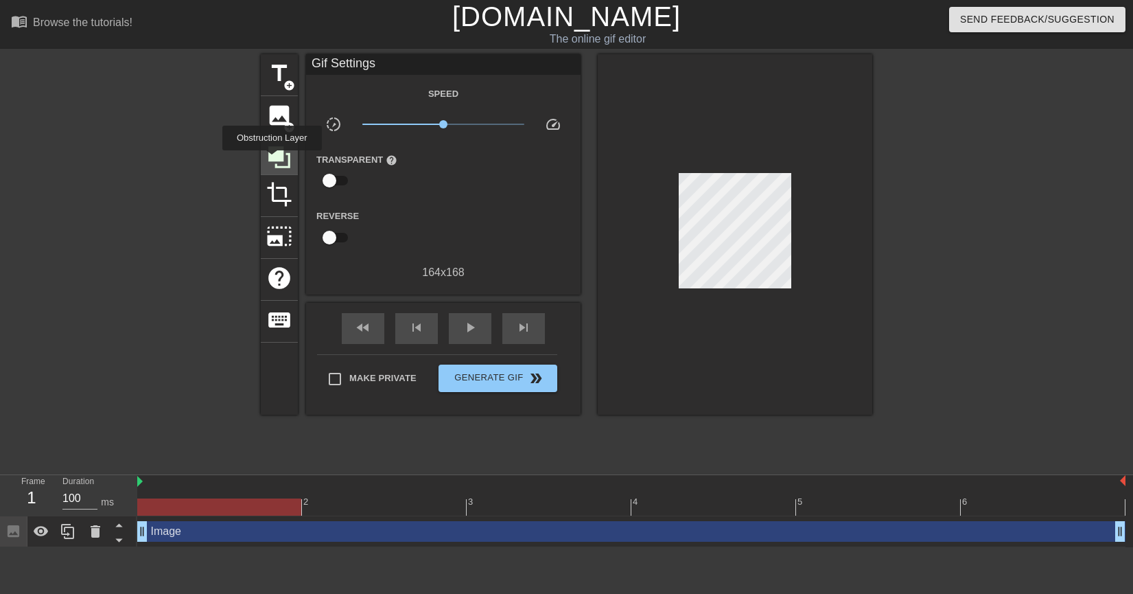
click at [272, 160] on icon at bounding box center [279, 157] width 26 height 26
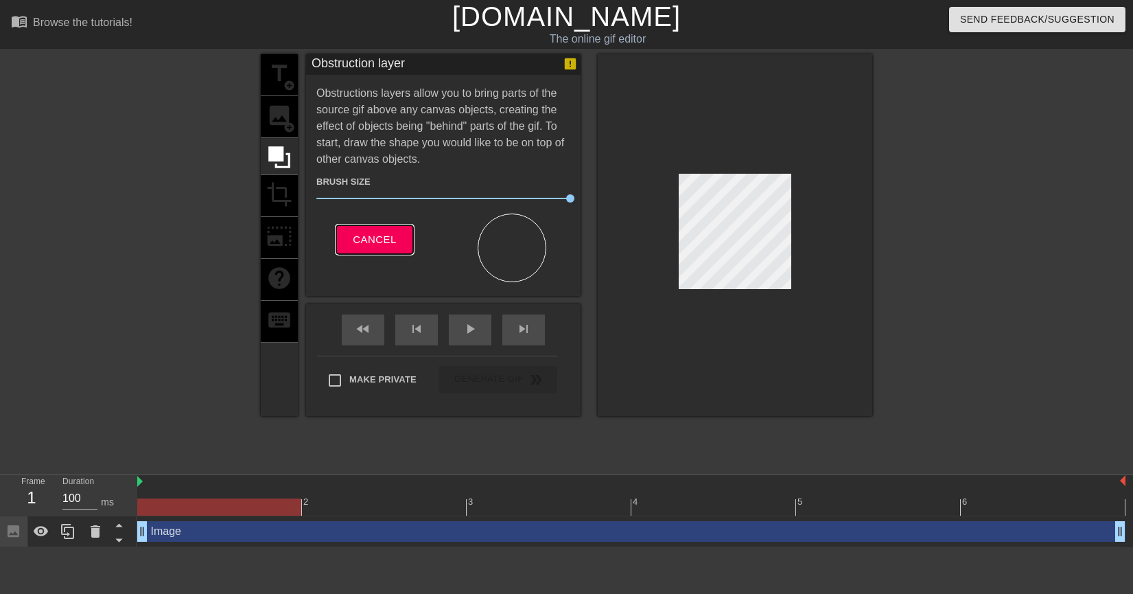
click at [370, 238] on span "Cancel" at bounding box center [374, 240] width 43 height 18
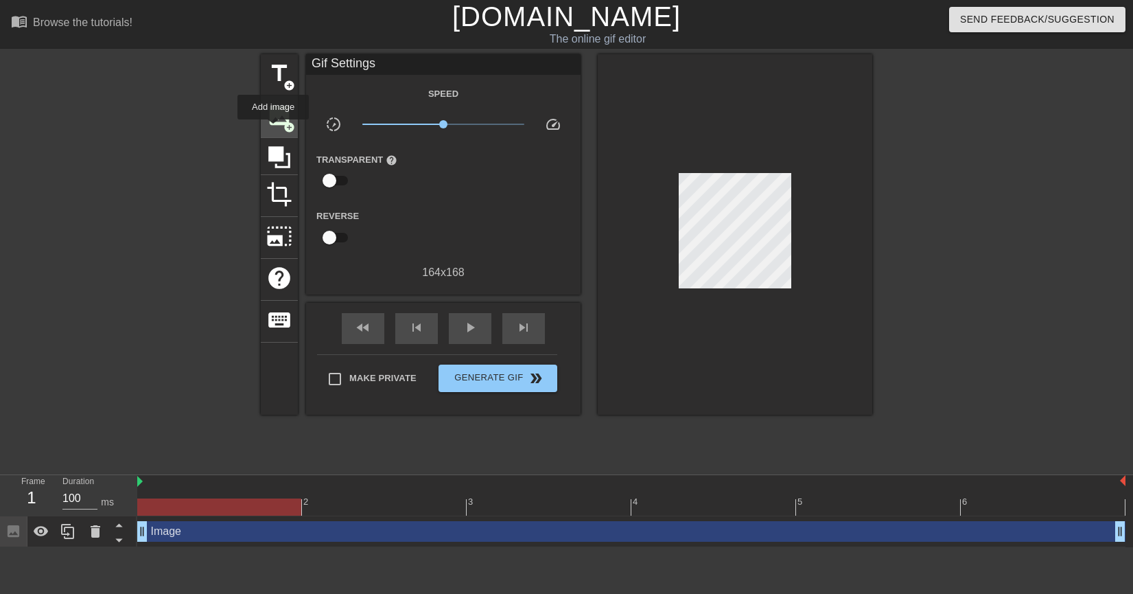
click at [273, 129] on div "image add_circle" at bounding box center [279, 117] width 37 height 42
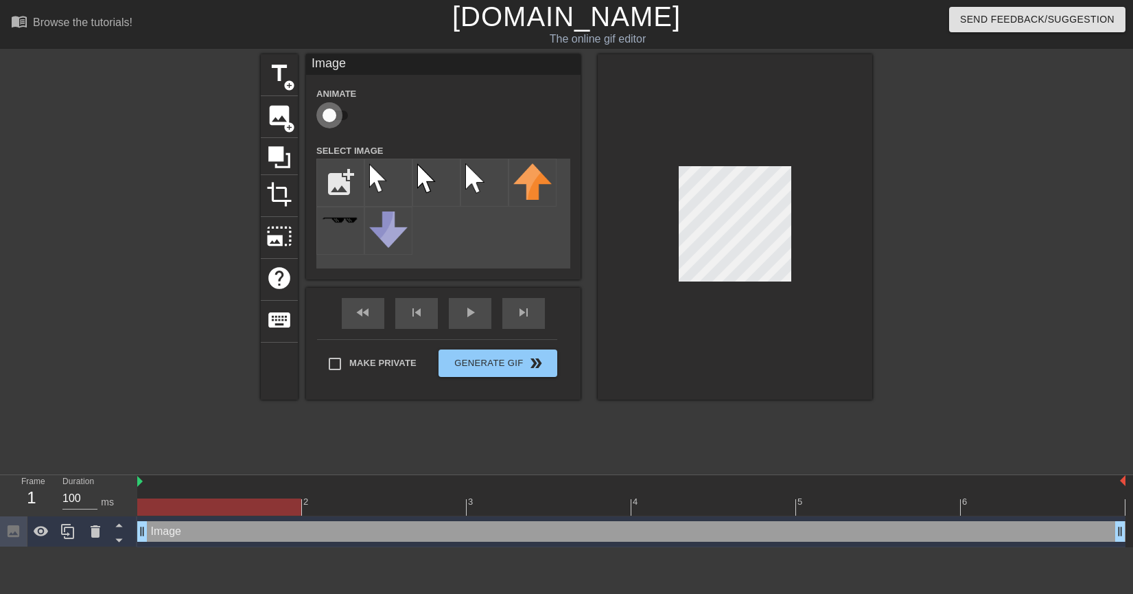
click at [322, 113] on input "checkbox" at bounding box center [329, 115] width 78 height 26
click at [326, 117] on input "checkbox" at bounding box center [342, 115] width 78 height 26
checkbox input "false"
